Goal: Task Accomplishment & Management: Use online tool/utility

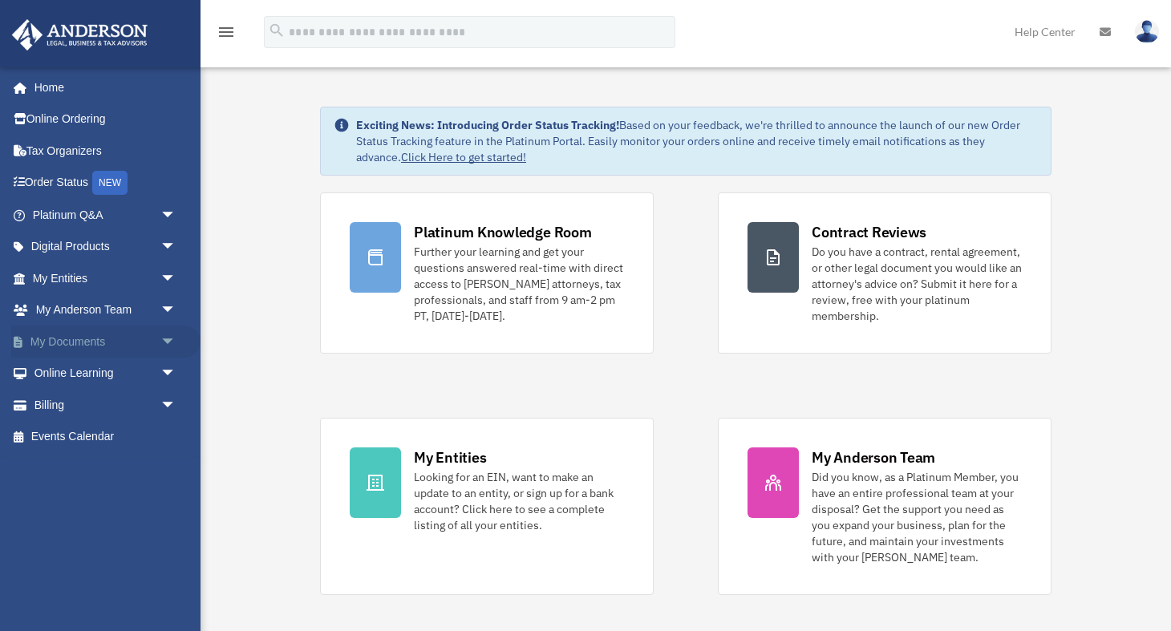
click at [82, 339] on link "My Documents arrow_drop_down" at bounding box center [105, 342] width 189 height 32
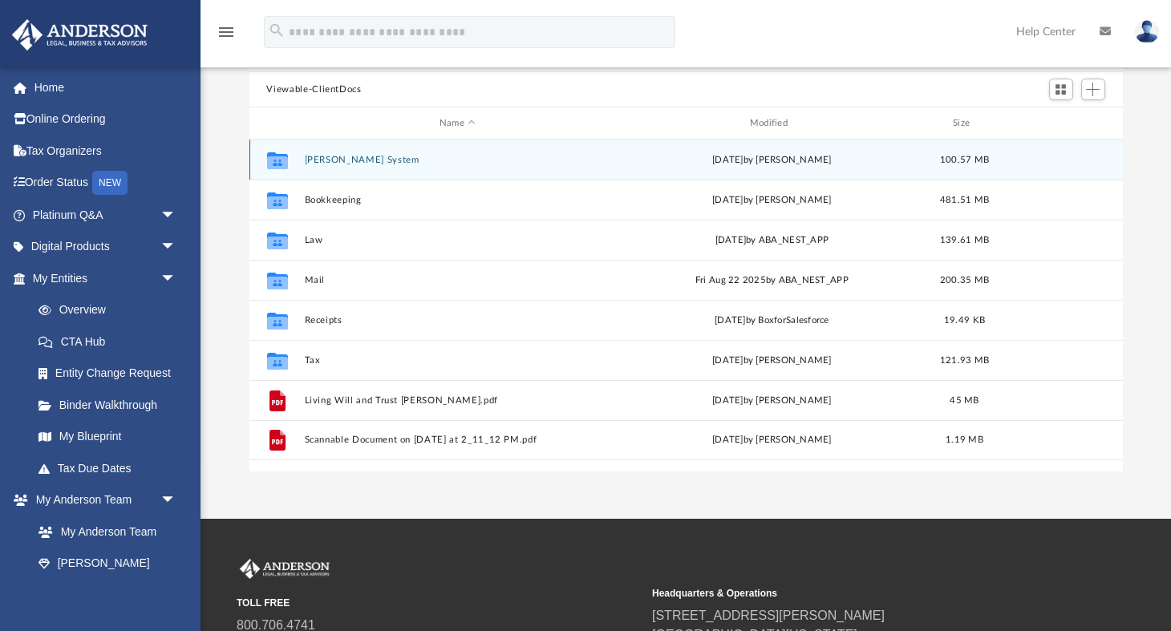
scroll to position [159, 0]
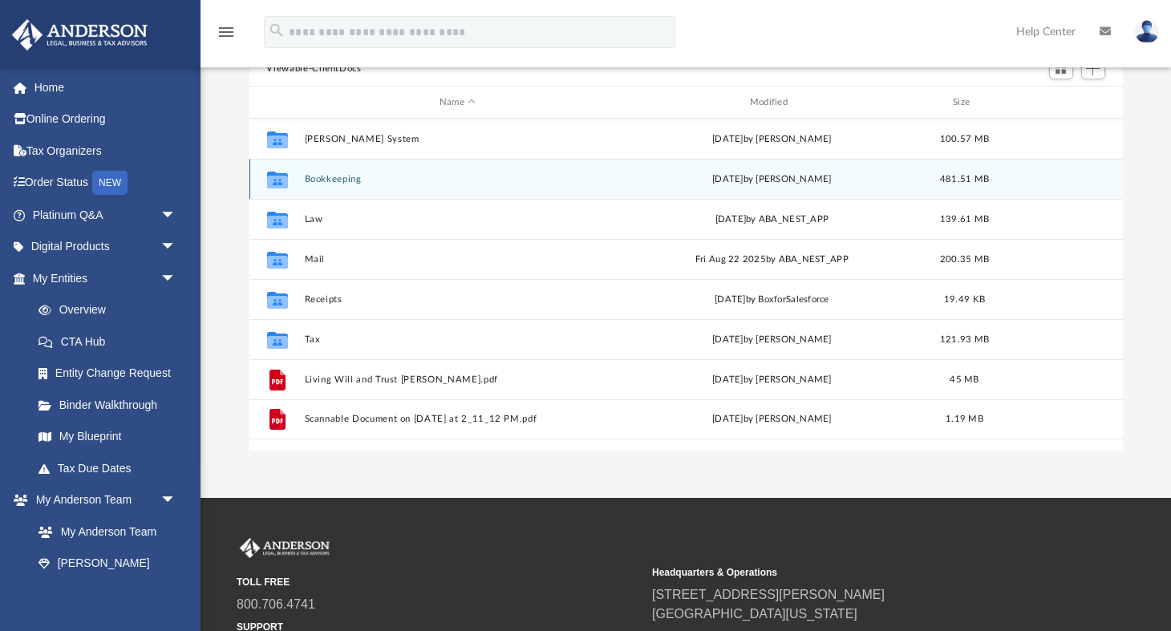
click at [329, 178] on button "Bookkeeping" at bounding box center [457, 179] width 307 height 10
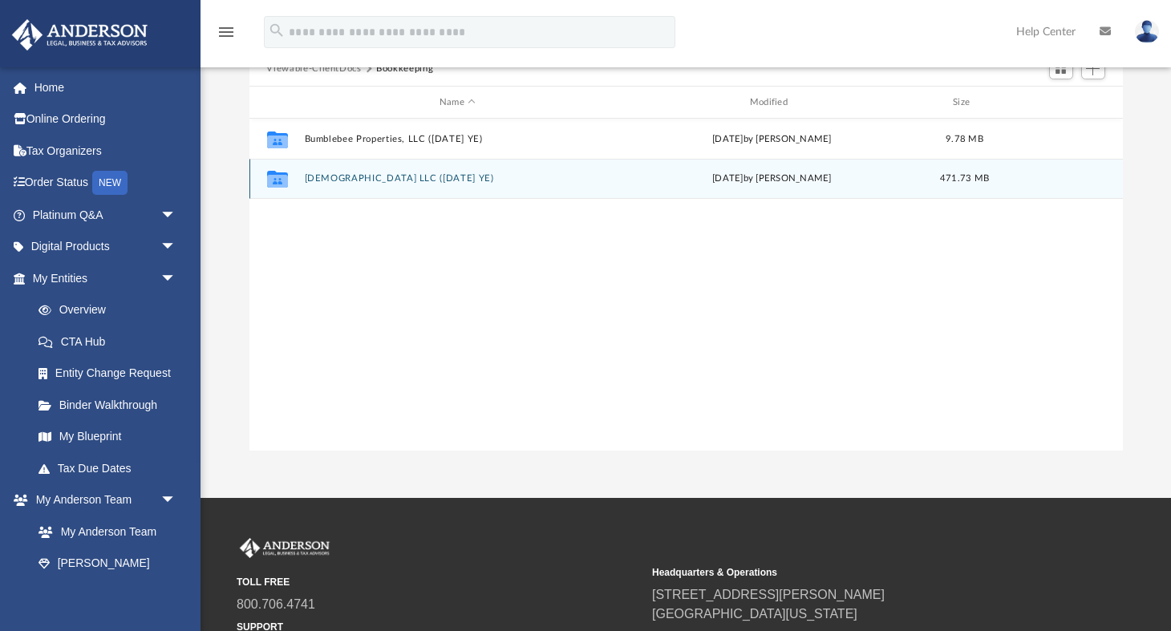
click at [361, 183] on div "Collaborated Folder Sundew LLC (1065 DEC YE) today by Jessica Garahan 471.73 MB" at bounding box center [686, 179] width 874 height 40
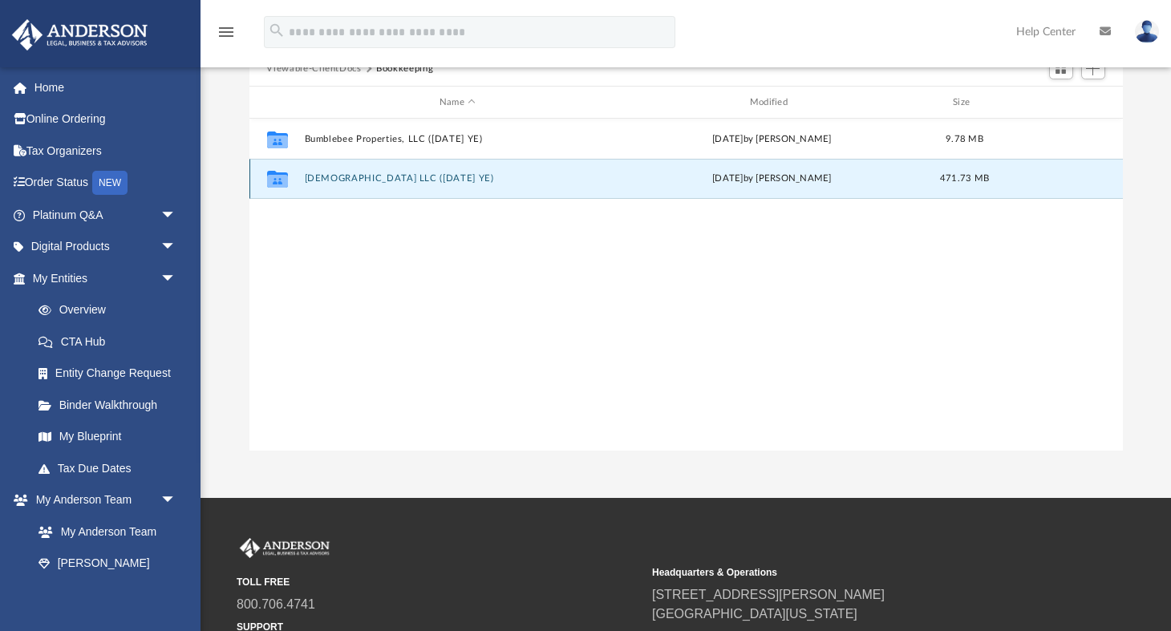
click at [361, 174] on button "Sundew LLC (1065 DEC YE)" at bounding box center [457, 178] width 307 height 10
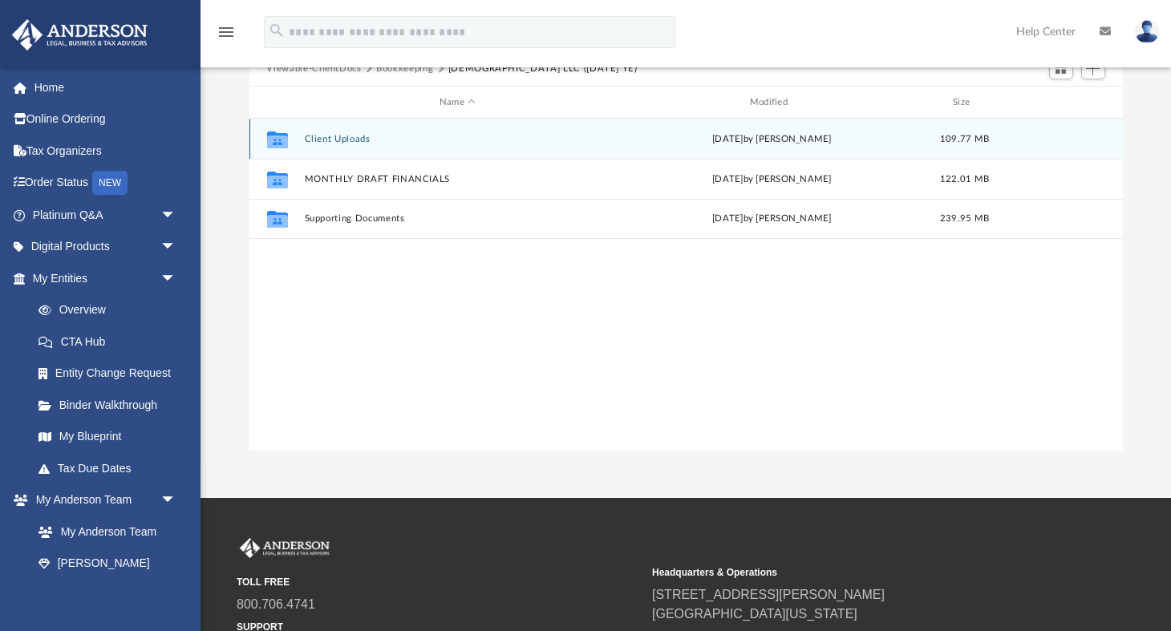
click at [335, 134] on button "Client Uploads" at bounding box center [457, 139] width 307 height 10
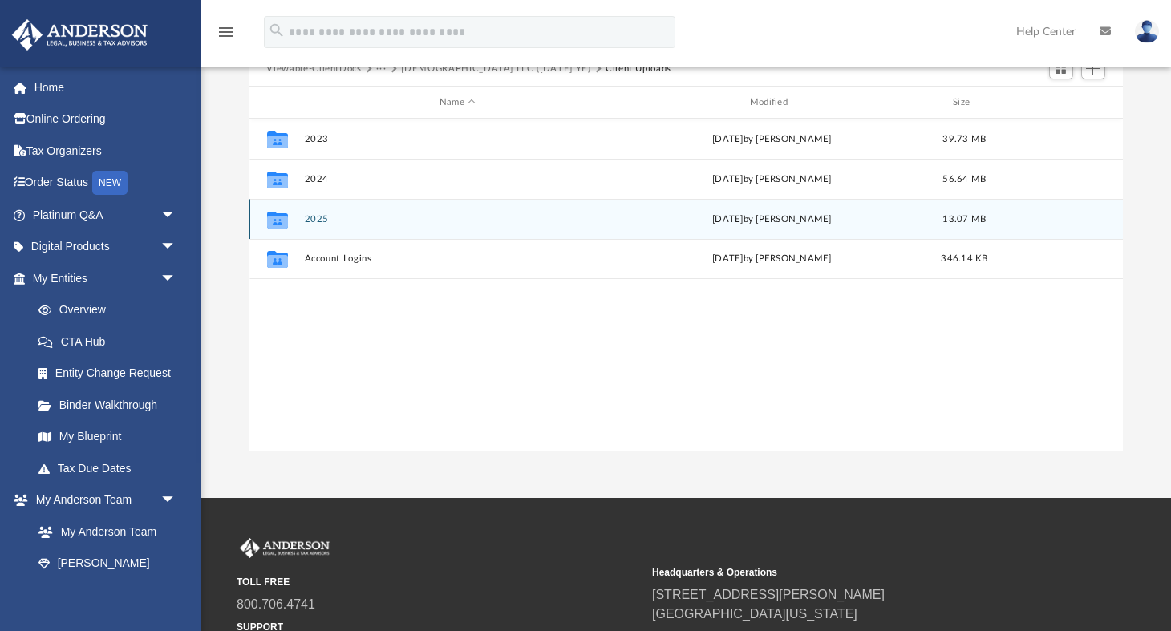
click at [319, 216] on button "2025" at bounding box center [457, 219] width 307 height 10
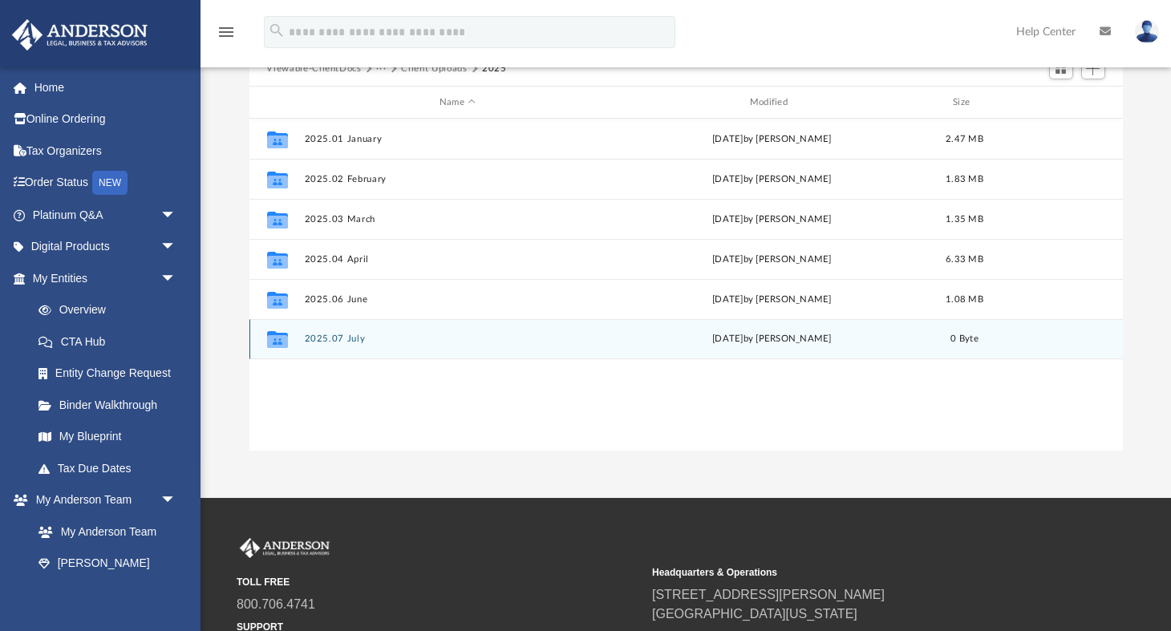
click at [354, 334] on button "2025.07 July" at bounding box center [457, 339] width 307 height 10
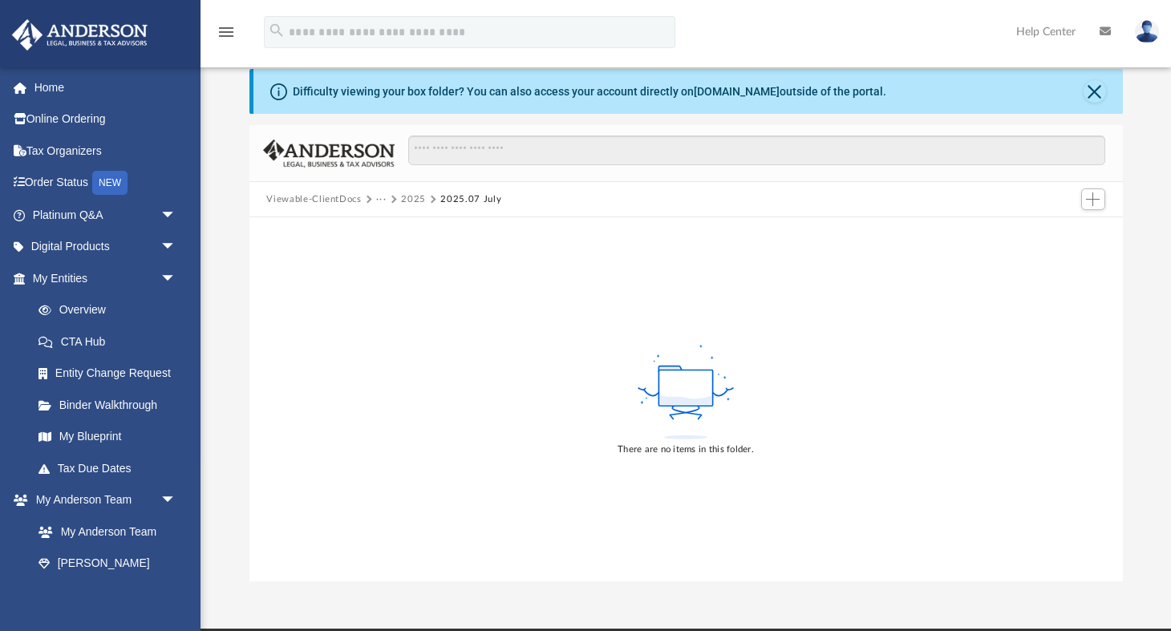
scroll to position [14, 0]
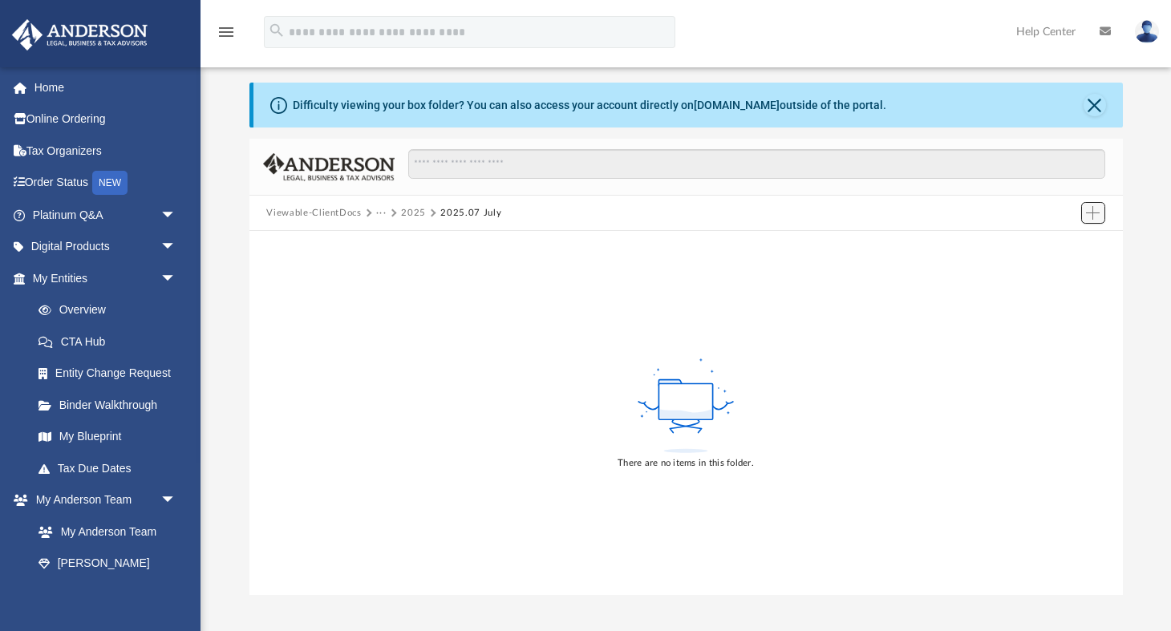
click at [1095, 214] on span "Add" at bounding box center [1093, 213] width 14 height 14
click at [1060, 244] on li "Upload" at bounding box center [1069, 243] width 51 height 17
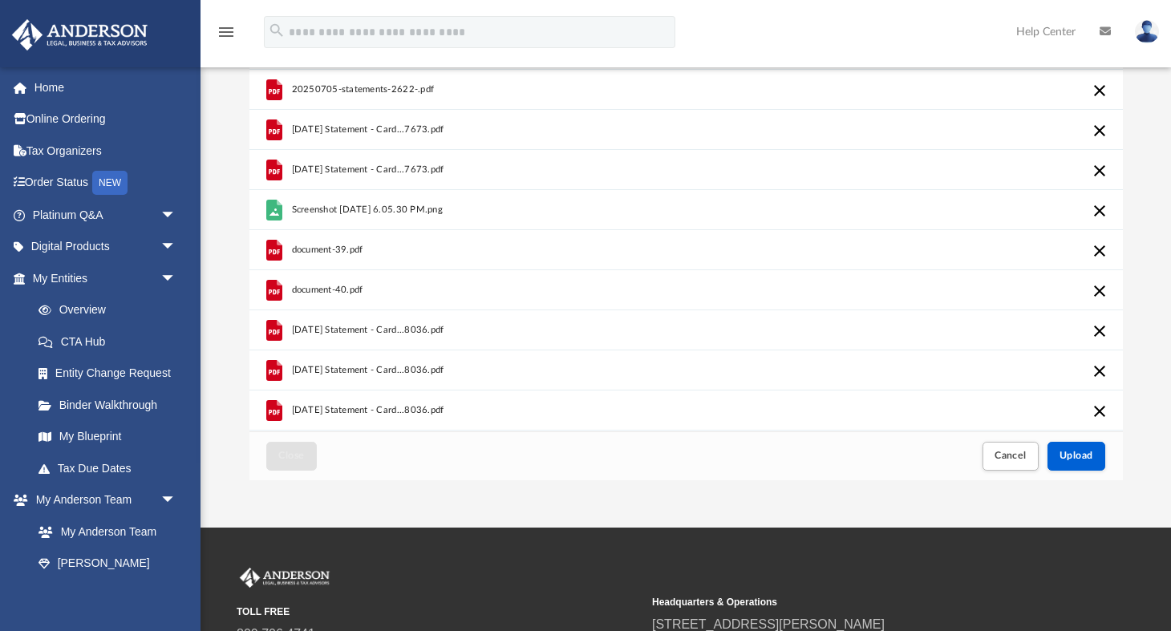
scroll to position [132, 0]
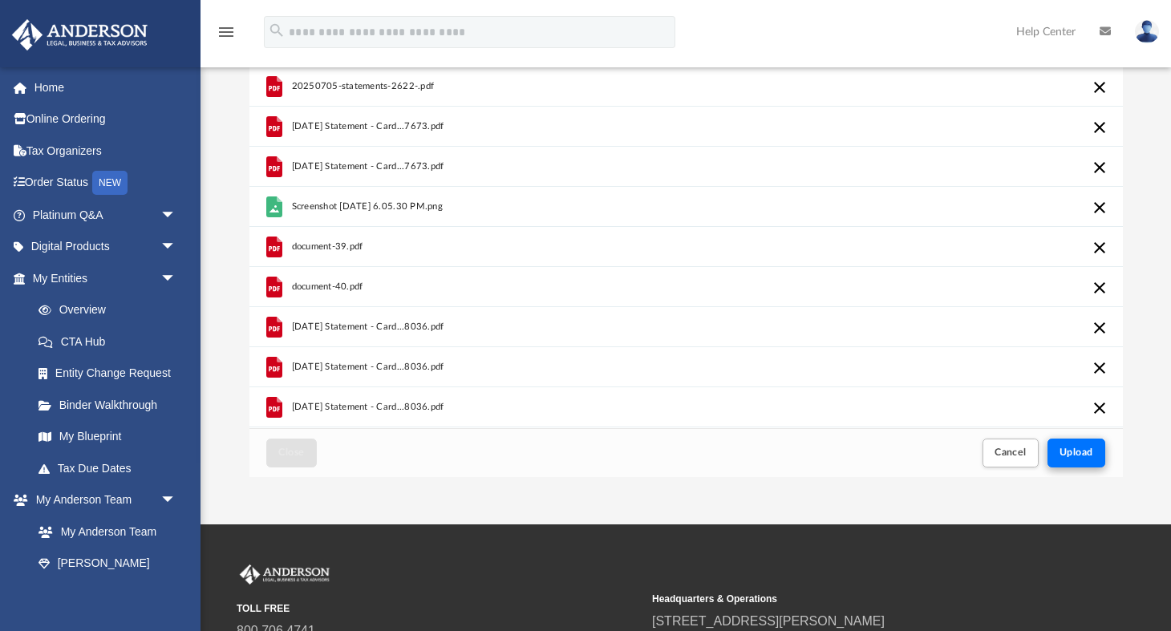
click at [1077, 452] on span "Upload" at bounding box center [1077, 453] width 34 height 10
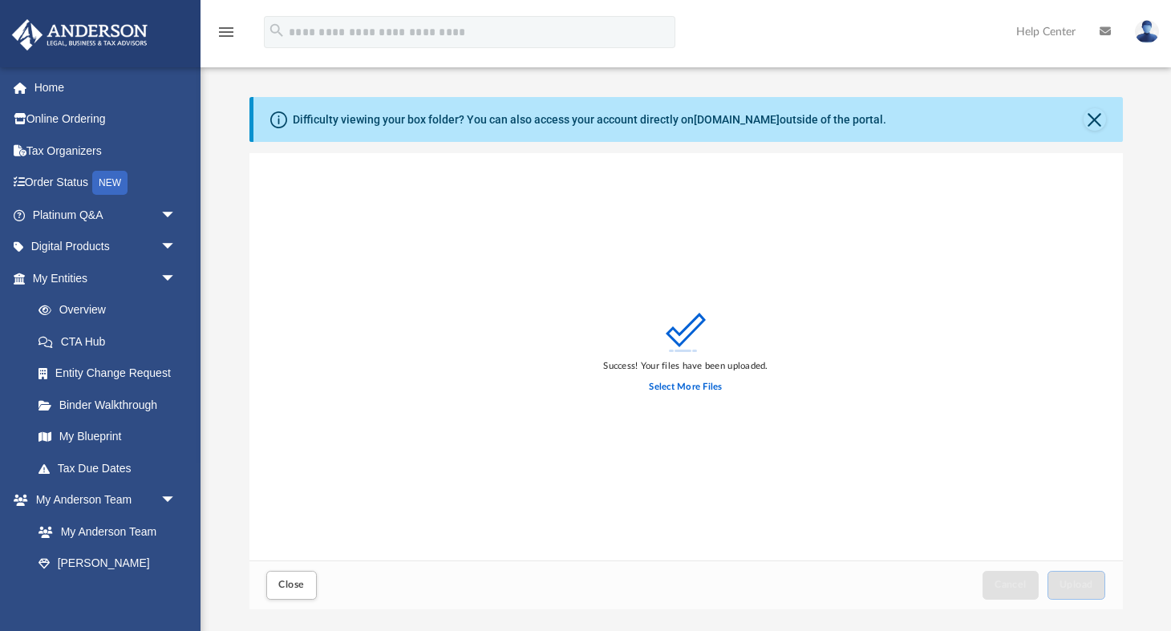
scroll to position [0, 0]
click at [286, 580] on span "Close" at bounding box center [291, 585] width 26 height 10
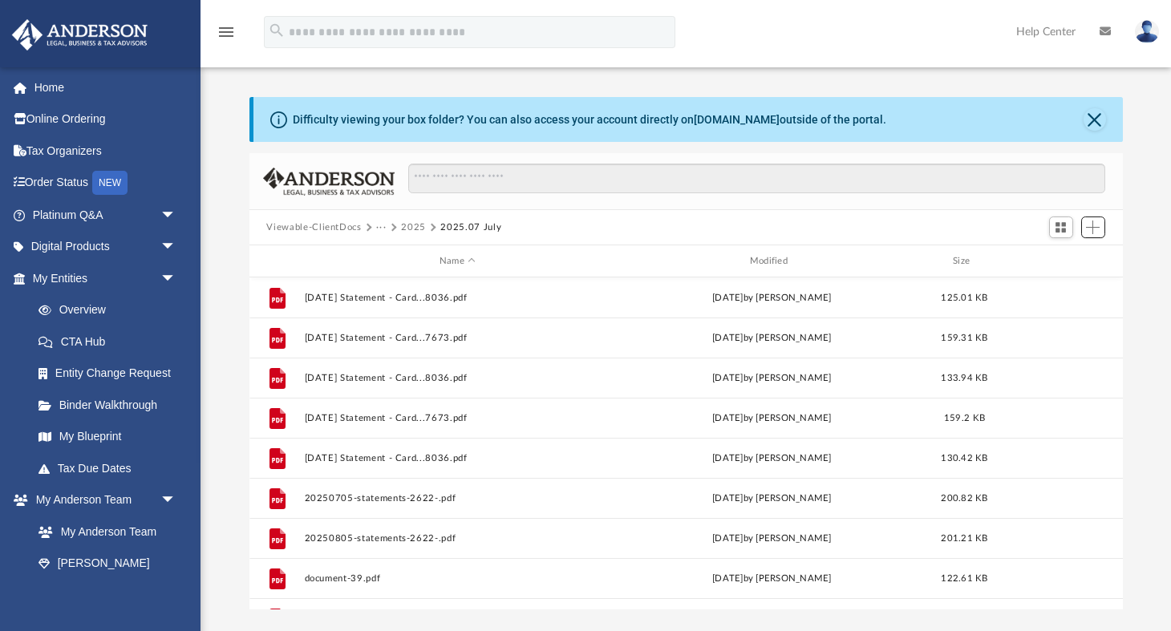
scroll to position [1, 1]
click at [1092, 114] on button "Close" at bounding box center [1095, 119] width 22 height 22
